Goal: Navigation & Orientation: Find specific page/section

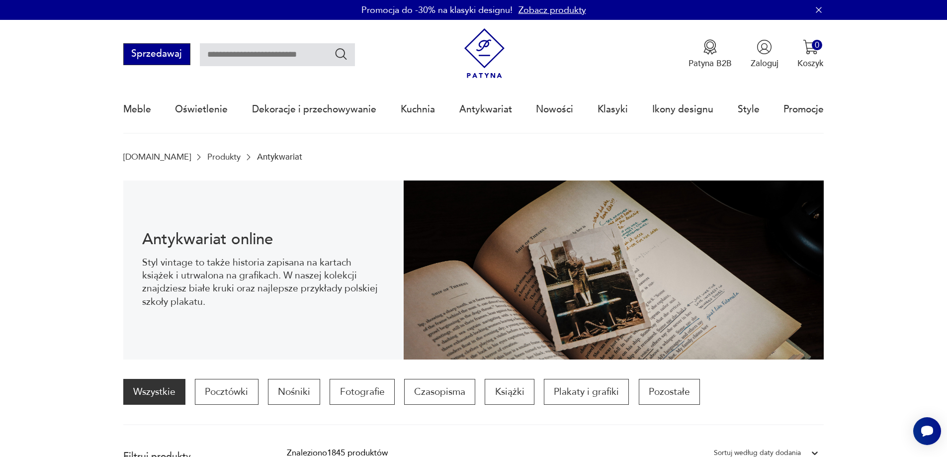
click at [169, 56] on button "Sprzedawaj" at bounding box center [156, 54] width 67 height 22
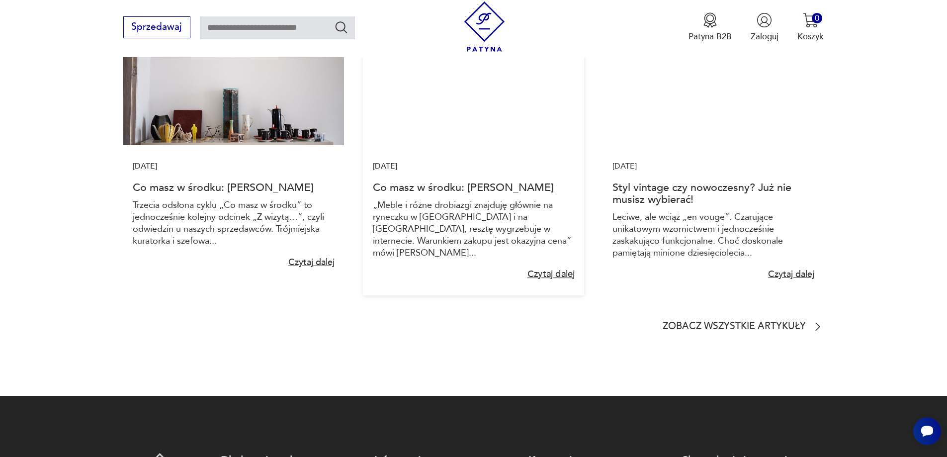
scroll to position [1641, 0]
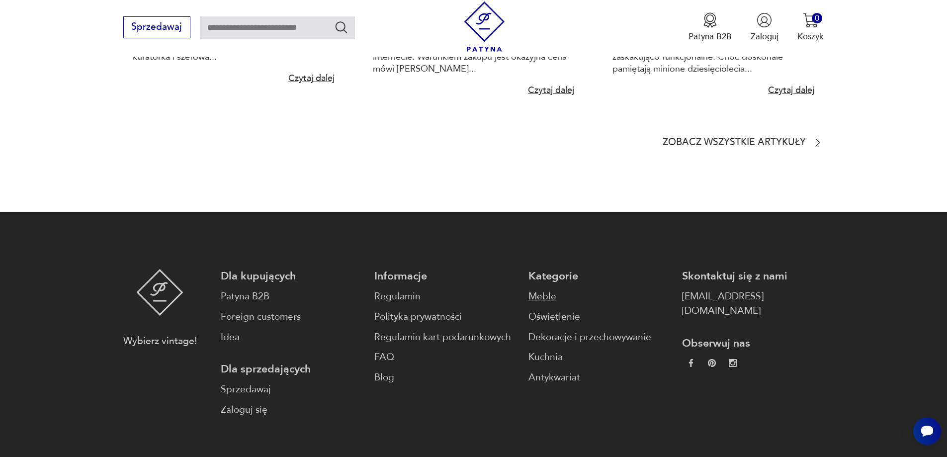
click at [531, 294] on link "Meble" at bounding box center [600, 296] width 142 height 14
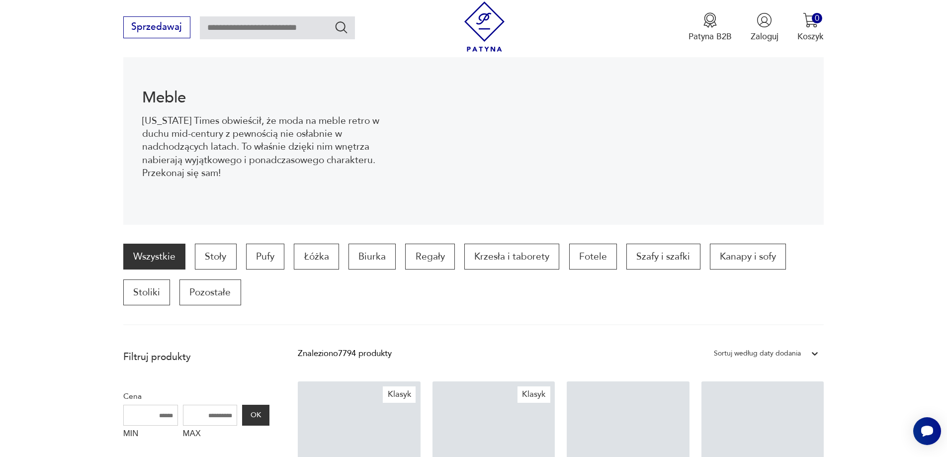
scroll to position [133, 0]
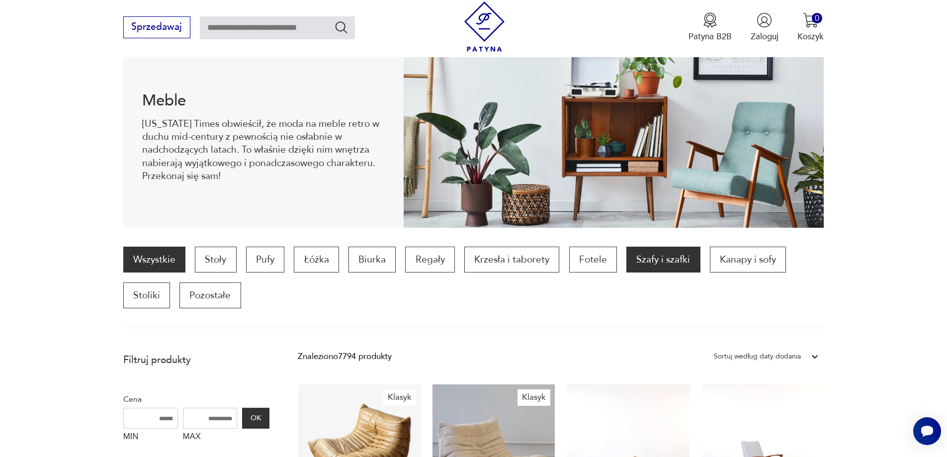
click at [655, 263] on p "Szafy i szafki" at bounding box center [664, 260] width 74 height 26
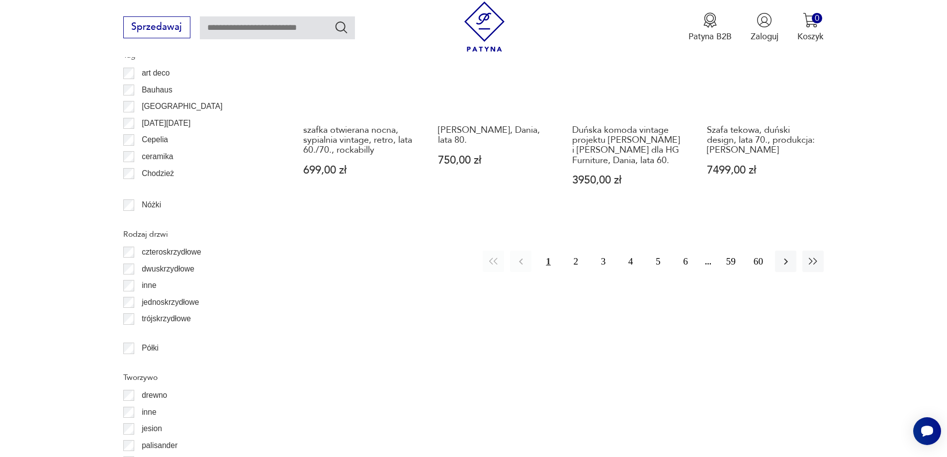
scroll to position [1127, 0]
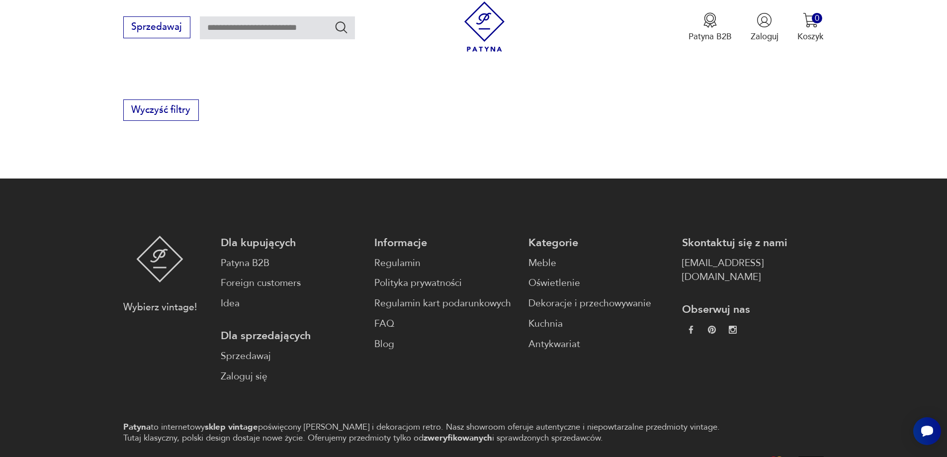
scroll to position [133, 0]
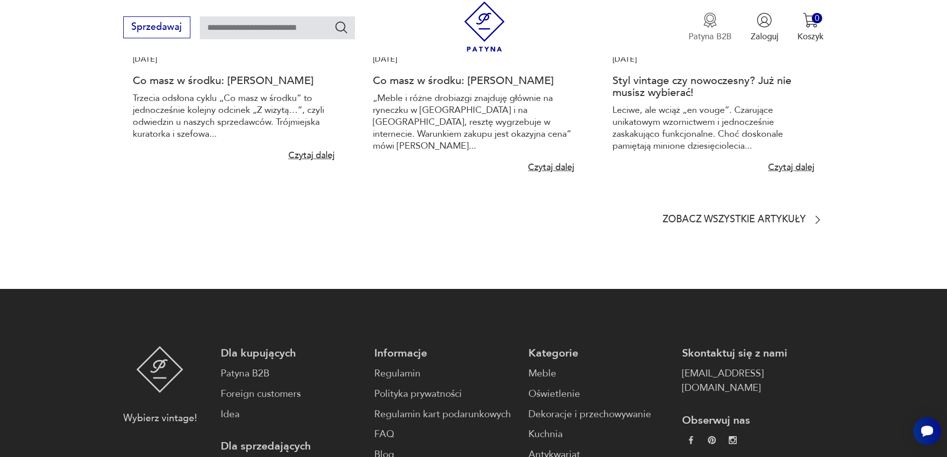
scroll to position [1590, 0]
